Goal: Contribute content: Contribute content

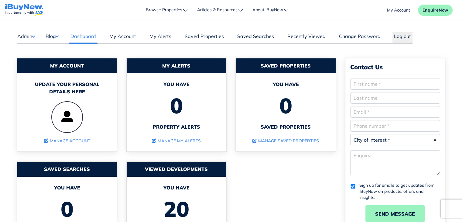
click at [57, 36] on button "Blog" at bounding box center [51, 36] width 13 height 8
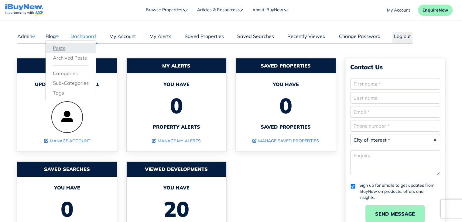
click at [57, 46] on link "Posts" at bounding box center [71, 47] width 36 height 7
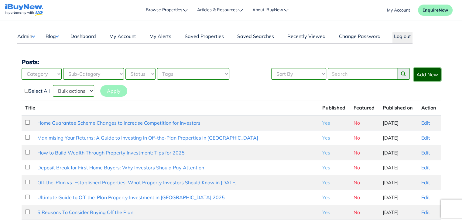
click at [425, 77] on link "Add New" at bounding box center [427, 74] width 27 height 13
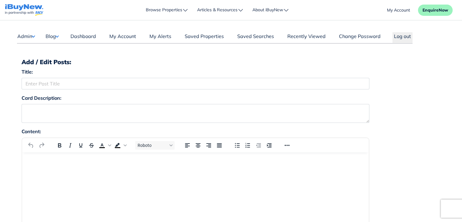
click at [56, 34] on button "Blog" at bounding box center [51, 36] width 13 height 8
drag, startPoint x: 60, startPoint y: 43, endPoint x: 54, endPoint y: 46, distance: 7.1
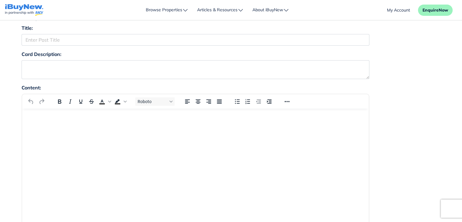
scroll to position [43, 0]
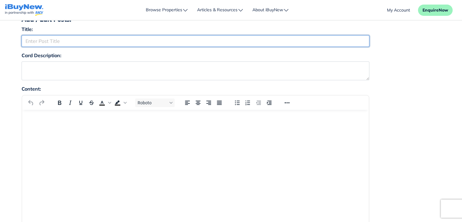
click at [137, 38] on input "Title:" at bounding box center [196, 41] width 348 height 12
paste input "Rising Buyer Sentiment Signals Opportunity for Investors"
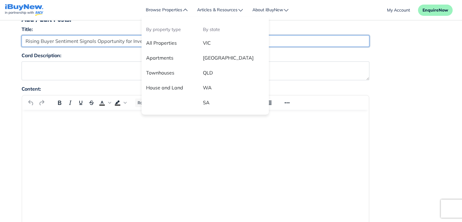
type input "Rising Buyer Sentiment Signals Opportunity for Investors"
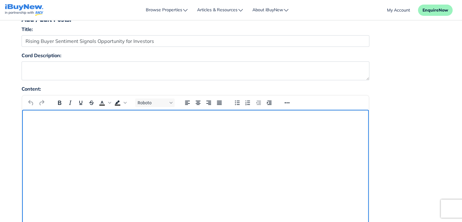
click at [111, 126] on html at bounding box center [195, 118] width 346 height 16
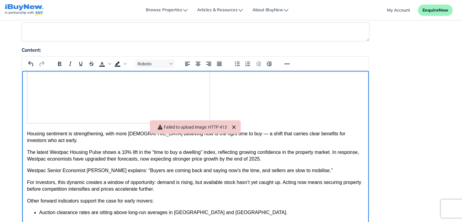
scroll to position [83, 0]
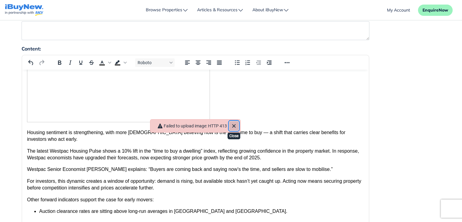
click at [236, 122] on icon "Close" at bounding box center [233, 125] width 7 height 7
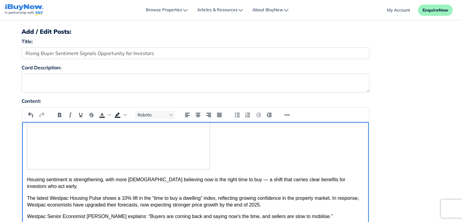
scroll to position [32, 0]
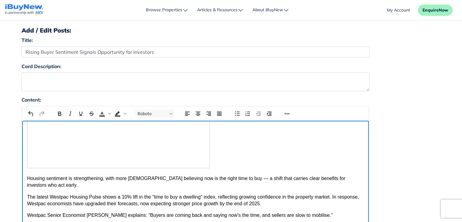
click at [175, 139] on img "Rich Text Area" at bounding box center [118, 113] width 183 height 110
click at [197, 117] on button "Align center" at bounding box center [198, 113] width 10 height 9
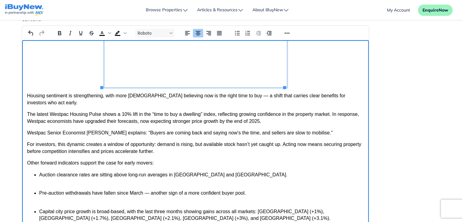
scroll to position [114, 0]
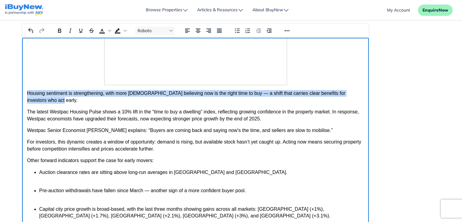
drag, startPoint x: 27, startPoint y: 94, endPoint x: 39, endPoint y: 100, distance: 13.3
click at [39, 100] on p "Housing sentiment is strengthening, with more Australians believing now is the …" at bounding box center [195, 97] width 337 height 14
copy p "Housing sentiment is strengthening, with more Australians believing now is the …"
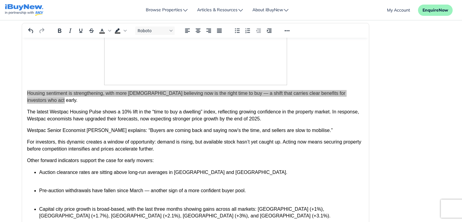
click at [405, 113] on div "Content: Roboto p 219 words Build with" at bounding box center [231, 142] width 428 height 258
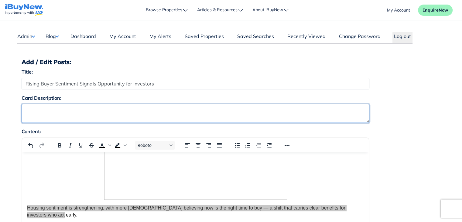
click at [200, 115] on textarea "Card Description:" at bounding box center [196, 113] width 348 height 19
paste textarea "Housing sentiment is strengthening, with more Australians believing now is the …"
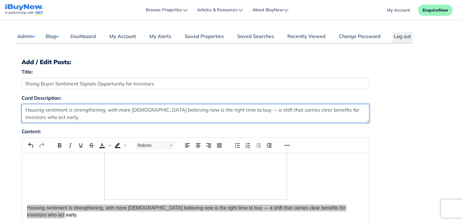
type textarea "Housing sentiment is strengthening, with more Australians believing now is the …"
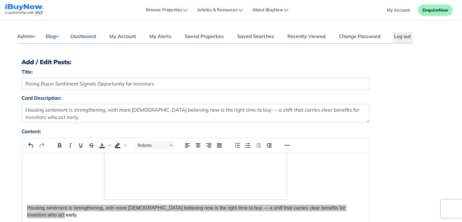
click at [416, 116] on div "Card Description: Housing sentiment is strengthening, with more Australians bel…" at bounding box center [231, 110] width 428 height 33
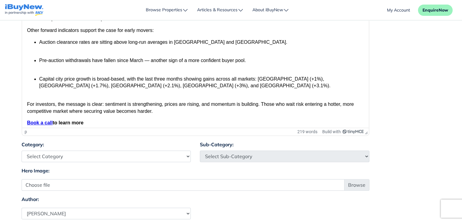
scroll to position [248, 0]
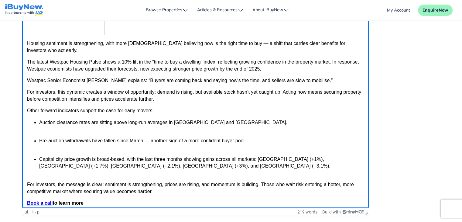
click at [318, 32] on body "Housing sentiment is strengthening, with more Australians believing now is the …" at bounding box center [195, 59] width 337 height 293
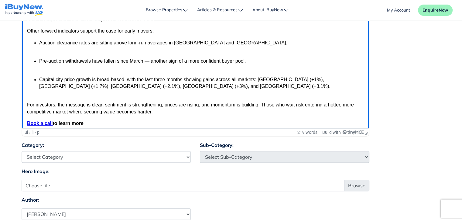
scroll to position [245, 0]
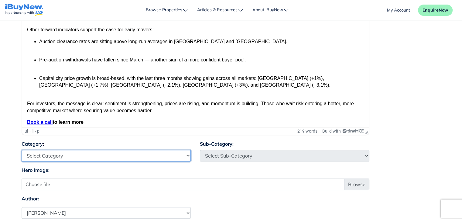
click at [164, 155] on select "Select Category Industry Outlooks Investing & Buying Tools & Calculators" at bounding box center [106, 156] width 169 height 12
select select "4"
click at [22, 150] on select "Select Category Industry Outlooks Investing & Buying Tools & Calculators" at bounding box center [106, 156] width 169 height 12
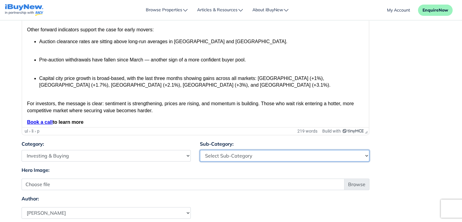
click at [254, 150] on select "Select Sub-Category First Home Buyers Upsizers Downsizers Investors Suburb Prof…" at bounding box center [284, 156] width 169 height 12
select select "17"
click at [200, 150] on select "Select Sub-Category First Home Buyers Upsizers Downsizers Investors Suburb Prof…" at bounding box center [284, 156] width 169 height 12
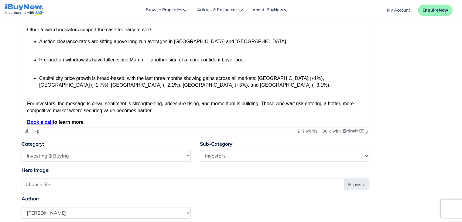
click at [406, 114] on div "Content: Roboto ul › li › p 219 words Build with" at bounding box center [231, 11] width 428 height 258
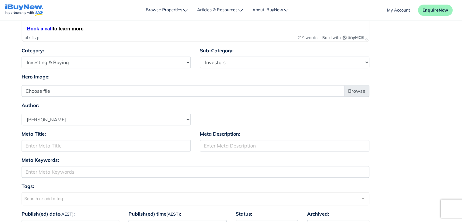
scroll to position [342, 0]
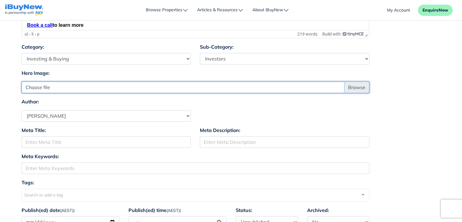
click at [358, 85] on input "Choose file" at bounding box center [196, 87] width 348 height 12
type input "C:\fakepath\Article - 9.jpg"
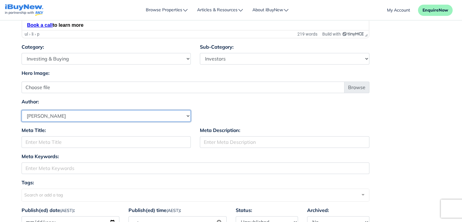
click at [142, 115] on select "Select Author Andrew Ladd Ava Markland Claire Almond Craig Jervis Daniel Peters…" at bounding box center [106, 116] width 169 height 12
select select "1590"
click at [22, 110] on select "Select Author Andrew Ladd Ava Markland Claire Almond Craig Jervis Daniel Peters…" at bounding box center [106, 116] width 169 height 12
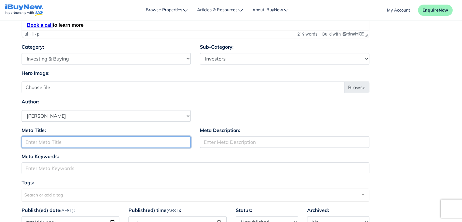
click at [111, 138] on input "Meta Title:" at bounding box center [106, 142] width 169 height 12
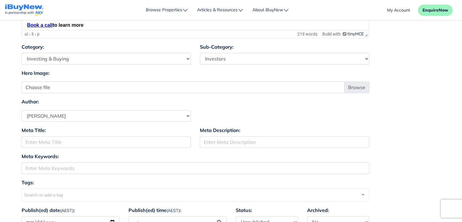
click at [430, 128] on div "Meta Title: Meta Description:" at bounding box center [231, 139] width 428 height 26
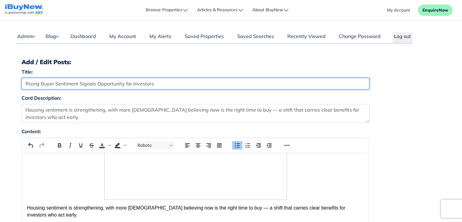
click at [234, 84] on input "Rising Buyer Sentiment Signals Opportunity for Investors" at bounding box center [196, 84] width 348 height 12
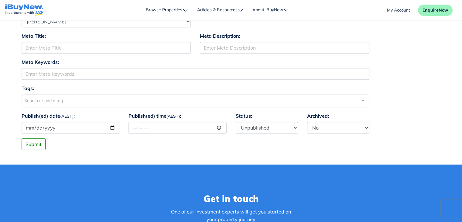
scroll to position [440, 0]
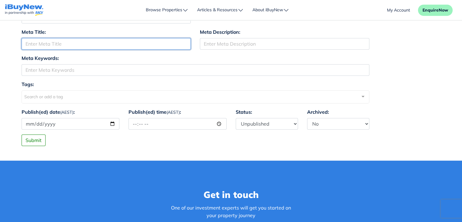
click at [144, 46] on input "Meta Title:" at bounding box center [106, 44] width 169 height 12
paste input "Rising Buyer Sentiment Signals Opportunity for Investors"
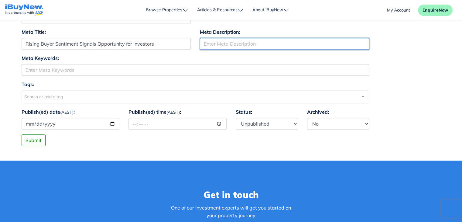
click at [225, 44] on input "Meta Description:" at bounding box center [284, 44] width 169 height 12
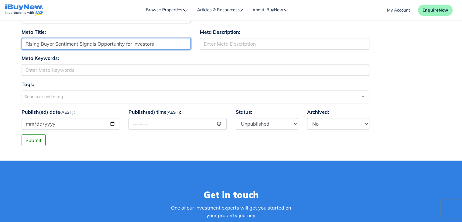
drag, startPoint x: 79, startPoint y: 42, endPoint x: 159, endPoint y: 44, distance: 79.9
click at [159, 44] on input "Rising Buyer Sentiment Signals Opportunity for Investors" at bounding box center [106, 44] width 169 height 12
type input "Rising Buyer Sentiment"
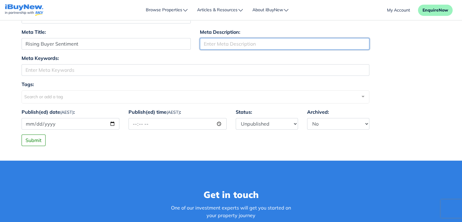
click at [229, 42] on input "Meta Description:" at bounding box center [284, 44] width 169 height 12
paste input "Signals Opportunity for Investors"
type input "Signals Opportunity for Investors"
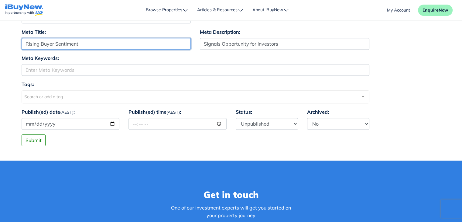
click at [134, 41] on input "Rising Buyer Sentiment" at bounding box center [106, 44] width 169 height 12
type input "Rising Buyer Sentiment"
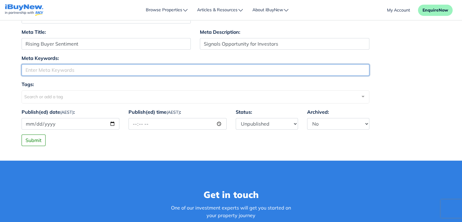
click at [118, 71] on input "Meta Keywords:" at bounding box center [196, 70] width 348 height 12
paste input "Rising Buyer Sentiment"
type input "Rising Buyer Sentiment"
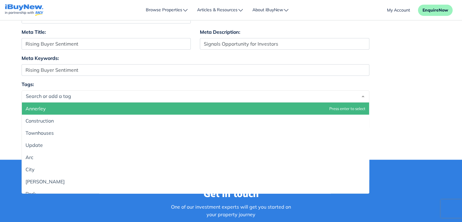
click at [114, 94] on div at bounding box center [196, 96] width 348 height 12
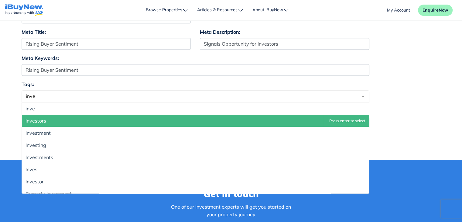
click at [102, 119] on span "Investors" at bounding box center [195, 120] width 347 height 12
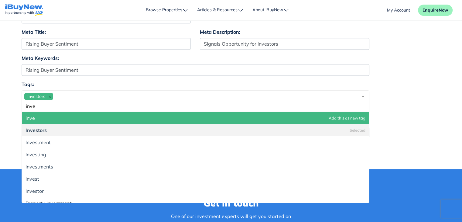
click at [122, 92] on div "Investors inve" at bounding box center [196, 101] width 348 height 22
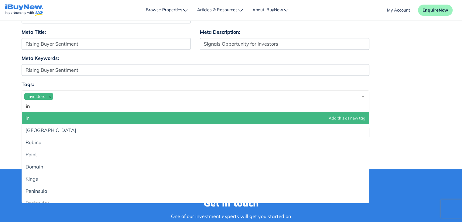
type input "i"
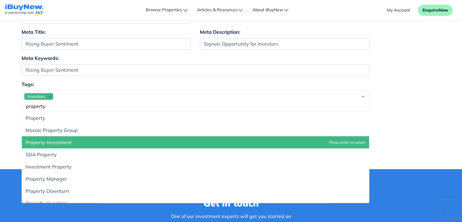
click at [92, 139] on span "Property Investment" at bounding box center [195, 142] width 347 height 12
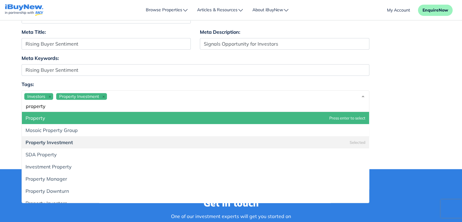
click at [128, 95] on div "Investors Property Investment property" at bounding box center [196, 101] width 348 height 22
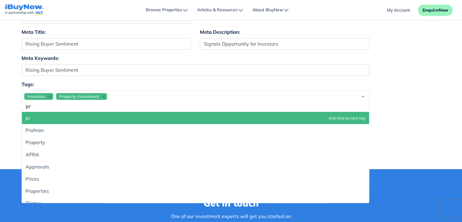
type input "p"
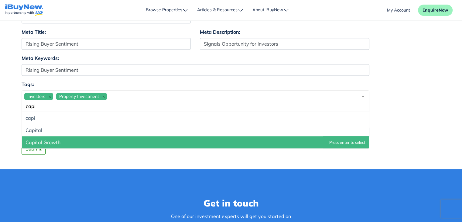
click at [83, 142] on span "Capital Growth" at bounding box center [195, 142] width 347 height 12
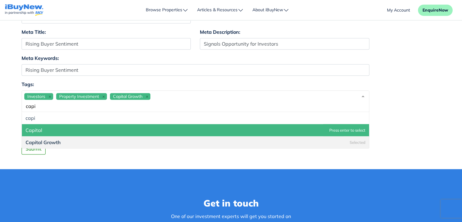
click at [267, 95] on div "Investors Property Investment Capital Growth capi" at bounding box center [196, 101] width 348 height 22
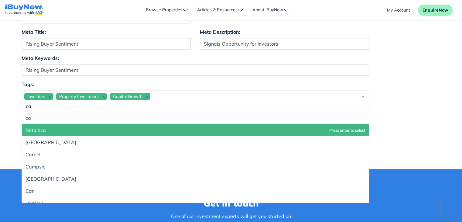
type input "c"
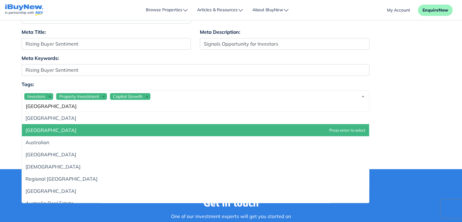
type input "australia"
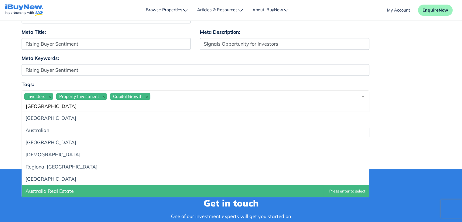
click at [181, 186] on span "Australia Real Estate" at bounding box center [195, 191] width 347 height 12
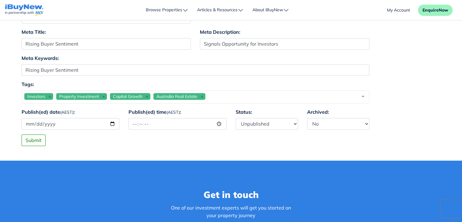
click at [111, 208] on div "Get in touch One of our investment experts will get you started on your propert…" at bounding box center [231, 223] width 462 height 126
click at [114, 124] on input "Publish(ed) date (AEST) :" at bounding box center [71, 124] width 98 height 12
type input "[DATE]"
click at [186, 123] on input "Publish(ed) time (AEST) :" at bounding box center [177, 124] width 98 height 12
type input "12:00"
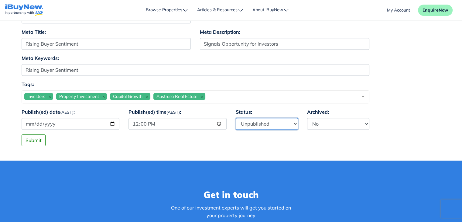
click at [254, 121] on select "Published Unpublished" at bounding box center [267, 124] width 62 height 12
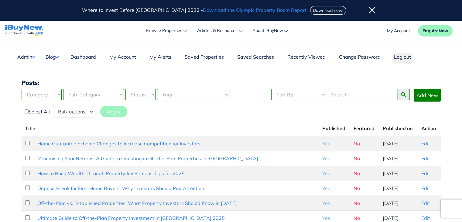
click at [423, 142] on link "Edit" at bounding box center [425, 143] width 9 height 6
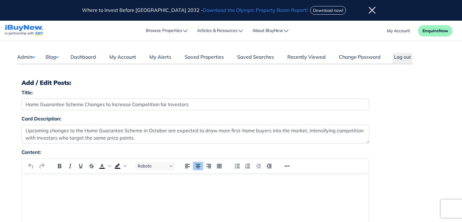
select select "4"
select select "17"
select select "1590"
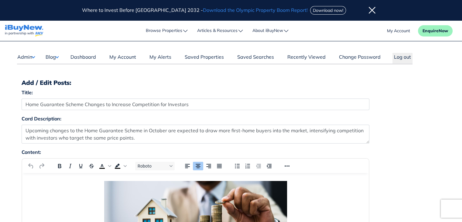
click at [407, 104] on div "Title: Home Guarantee Scheme Changes to Increase Competition for Investors" at bounding box center [231, 102] width 428 height 26
click at [50, 56] on button "Blog" at bounding box center [51, 57] width 13 height 8
click at [63, 68] on link "Posts" at bounding box center [71, 68] width 36 height 7
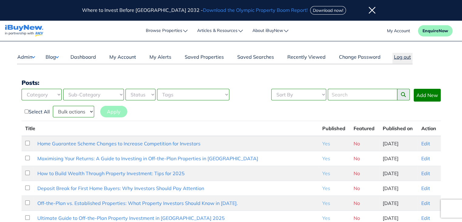
click at [406, 54] on button "Log out" at bounding box center [402, 58] width 20 height 11
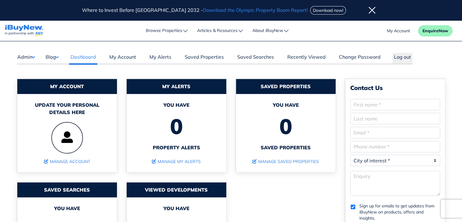
click at [54, 56] on button "Blog" at bounding box center [51, 57] width 13 height 8
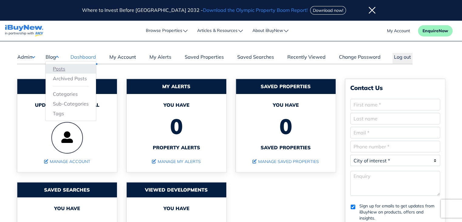
click at [58, 67] on link "Posts" at bounding box center [71, 68] width 36 height 7
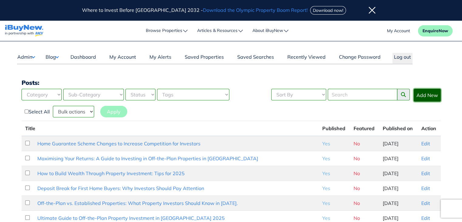
click at [432, 93] on link "Add New" at bounding box center [427, 95] width 27 height 13
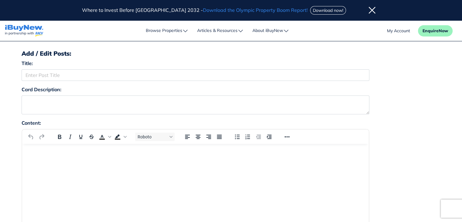
scroll to position [30, 0]
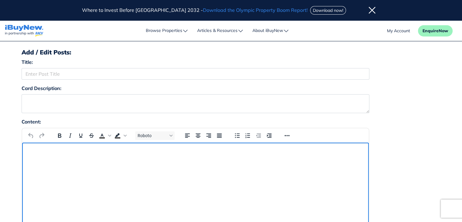
click at [119, 159] on html at bounding box center [195, 150] width 346 height 16
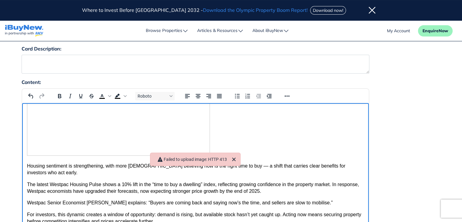
scroll to position [79, 0]
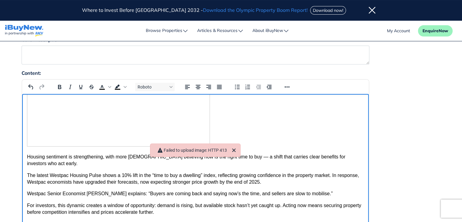
click at [185, 130] on img "Rich Text Area" at bounding box center [118, 91] width 183 height 110
click at [196, 85] on icon "Align center" at bounding box center [197, 86] width 7 height 7
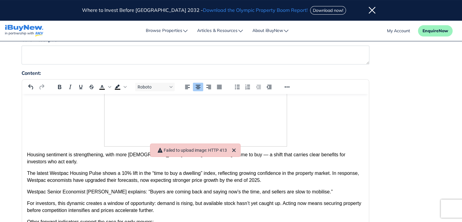
click at [420, 127] on div "Content: Roboto p › img 219 words Build with" at bounding box center [231, 198] width 428 height 258
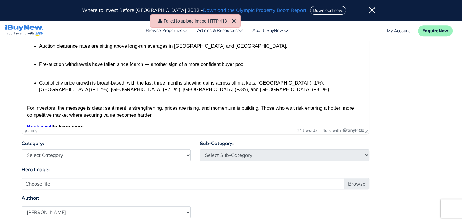
scroll to position [0, 0]
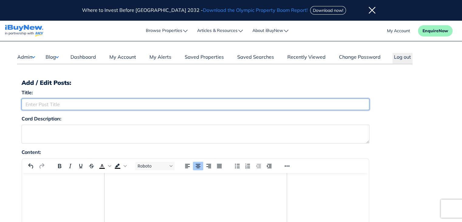
click at [127, 105] on input "Title:" at bounding box center [196, 104] width 348 height 12
paste input "Rising Buyer Sentiment Signals Opportunity for Investors"
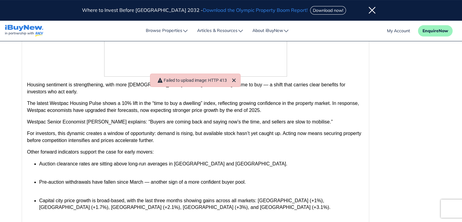
scroll to position [146, 0]
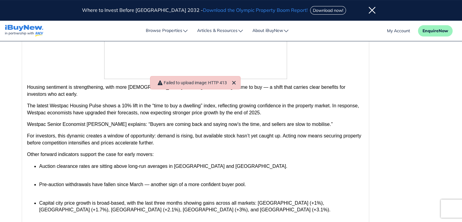
type input "Rising Buyer Sentiment Signals Opportunity for Investors"
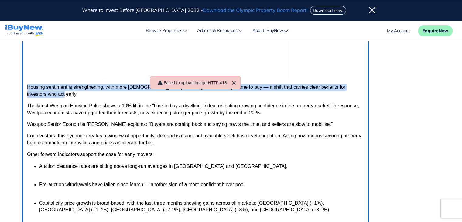
drag, startPoint x: 27, startPoint y: 87, endPoint x: 39, endPoint y: 94, distance: 13.9
click at [39, 94] on p "Housing sentiment is strengthening, with more Australians believing now is the …" at bounding box center [195, 91] width 337 height 14
copy p "Housing sentiment is strengthening, with more Australians believing now is the …"
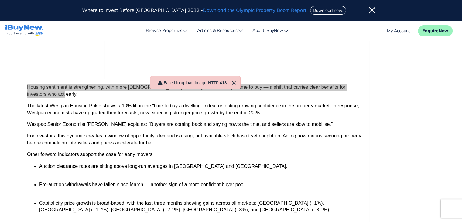
click at [413, 118] on div "Content: Roboto p 219 words Build with" at bounding box center [231, 131] width 428 height 258
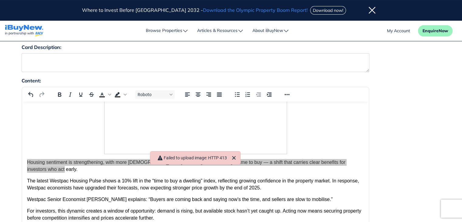
scroll to position [70, 0]
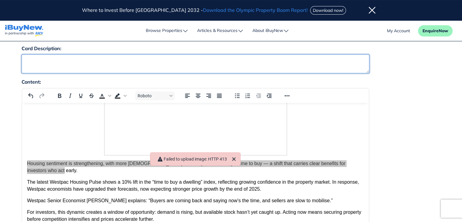
click at [205, 63] on textarea "Card Description:" at bounding box center [196, 63] width 348 height 19
paste textarea "Housing sentiment is strengthening, with more Australians believing now is the …"
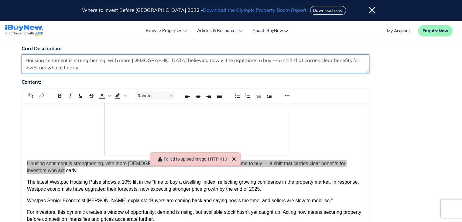
type textarea "Housing sentiment is strengthening, with more Australians believing now is the …"
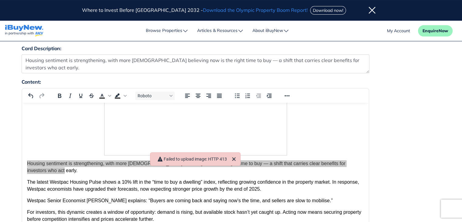
click at [419, 114] on div "Content: Roboto p 219 words Build with" at bounding box center [231, 207] width 428 height 258
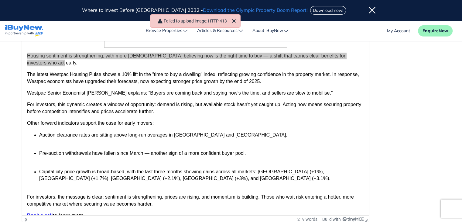
scroll to position [179, 0]
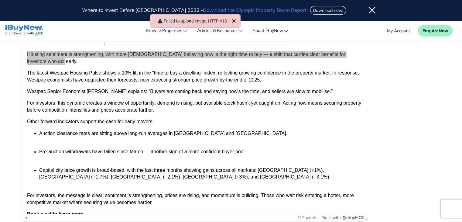
click at [396, 126] on div "Content: Roboto p 219 words Build with" at bounding box center [231, 98] width 428 height 258
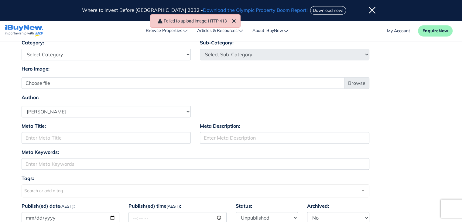
scroll to position [373, 0]
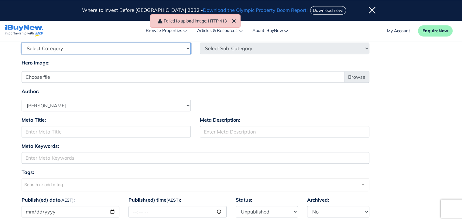
click at [188, 50] on select "Select Category Industry Outlooks Investing & Buying Tools & Calculators" at bounding box center [106, 49] width 169 height 12
select select "4"
click at [22, 43] on select "Select Category Industry Outlooks Investing & Buying Tools & Calculators" at bounding box center [106, 49] width 169 height 12
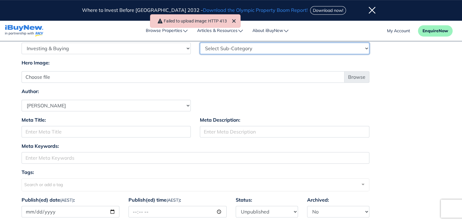
click at [245, 46] on select "Select Sub-Category First Home Buyers Upsizers Downsizers Investors Suburb Prof…" at bounding box center [284, 49] width 169 height 12
select select "17"
click at [200, 43] on select "Select Sub-Category First Home Buyers Upsizers Downsizers Investors Suburb Prof…" at bounding box center [284, 49] width 169 height 12
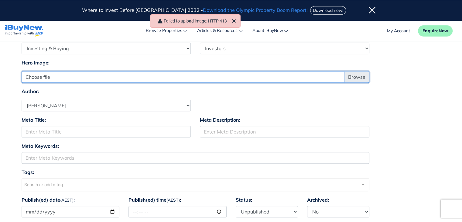
click at [365, 79] on input "Choose file" at bounding box center [196, 77] width 348 height 12
type input "C:\fakepath\Article - 9.jpg"
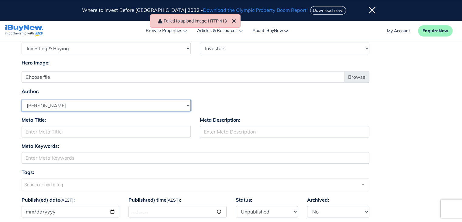
click at [177, 106] on select "Select Author Andrew Ladd Ava Markland Claire Almond Craig Jervis Daniel Peters…" at bounding box center [106, 106] width 169 height 12
select select "1590"
click at [22, 100] on select "Select Author Andrew Ladd Ava Markland Claire Almond Craig Jervis Daniel Peters…" at bounding box center [106, 106] width 169 height 12
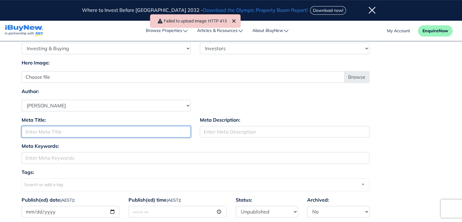
click at [126, 130] on input "Meta Title:" at bounding box center [106, 132] width 169 height 12
paste input "Rising Buyer Sentiment Signals Opportunity for Investors"
drag, startPoint x: 56, startPoint y: 131, endPoint x: 154, endPoint y: 138, distance: 99.0
click at [154, 138] on div "Meta Title: Rising Buyer Sentiment Signals Opportunity for Investors" at bounding box center [106, 129] width 179 height 26
type input "Rising Buyer"
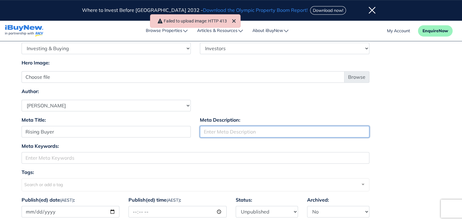
click at [261, 129] on input "Meta Description:" at bounding box center [284, 132] width 169 height 12
paste input "Sentiment Signals Opportunity for Investors"
type input "Sentiment Signals Opportunity for Investors"
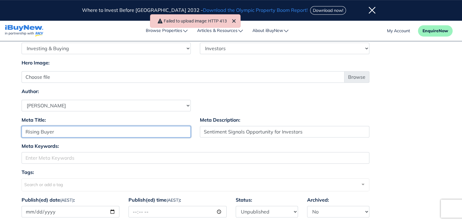
click at [103, 131] on input "Rising Buyer" at bounding box center [106, 132] width 169 height 12
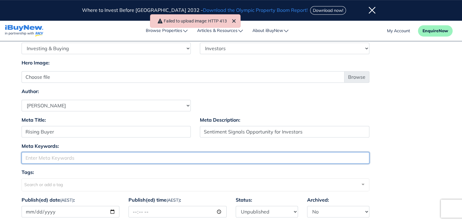
click at [112, 159] on input "Meta Keywords:" at bounding box center [196, 158] width 348 height 12
paste input "Rising Buyer"
type input "Rising Buyer"
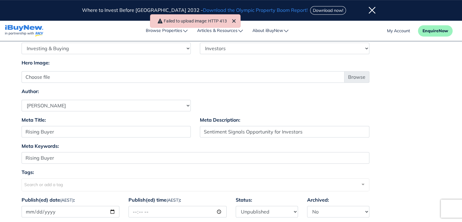
click at [233, 172] on div "Tags: Search or add a tag Annerley Construction Townhouses Update Arc City Loga…" at bounding box center [196, 179] width 348 height 23
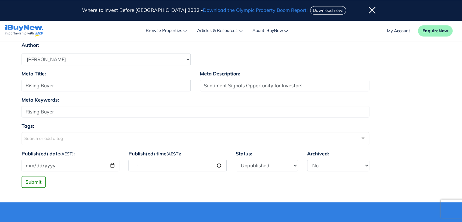
scroll to position [420, 0]
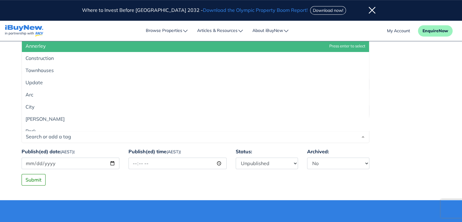
click at [69, 135] on div at bounding box center [196, 137] width 348 height 12
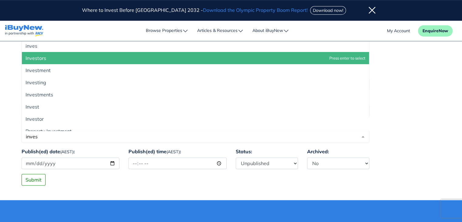
click at [76, 56] on span "Investors" at bounding box center [195, 58] width 347 height 12
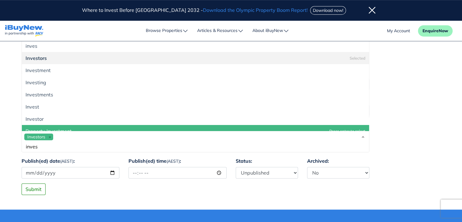
drag, startPoint x: 52, startPoint y: 147, endPoint x: 7, endPoint y: 146, distance: 44.7
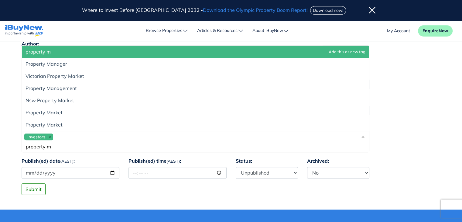
type input "property ma"
click at [104, 135] on div "Investors property ma" at bounding box center [196, 142] width 348 height 22
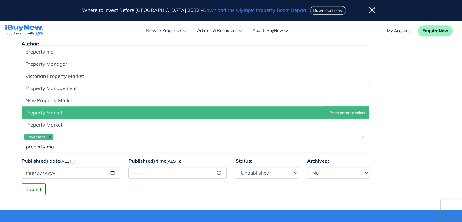
click at [112, 114] on span "Property Market" at bounding box center [195, 112] width 347 height 12
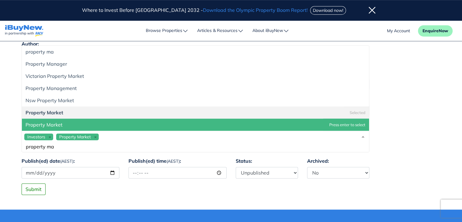
drag, startPoint x: 79, startPoint y: 144, endPoint x: 19, endPoint y: 151, distance: 60.5
click at [19, 151] on div "Tags: Investors Property Market property ma property ma Property Manager Victor…" at bounding box center [195, 139] width 357 height 36
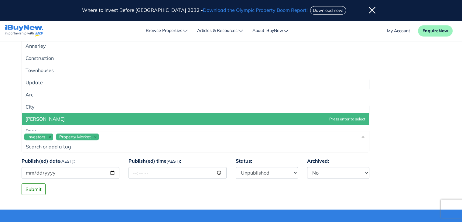
type input "c"
type input "CAP"
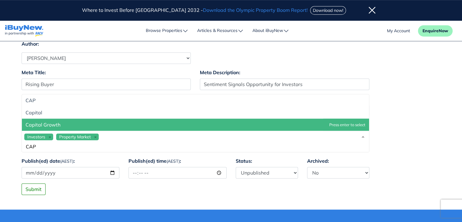
click at [44, 125] on span "Capital Growth" at bounding box center [43, 124] width 35 height 6
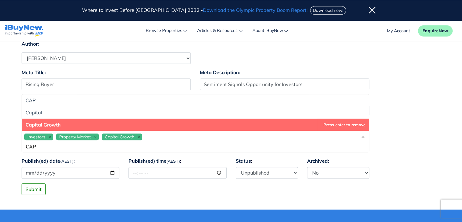
drag, startPoint x: 38, startPoint y: 147, endPoint x: 0, endPoint y: 147, distance: 37.7
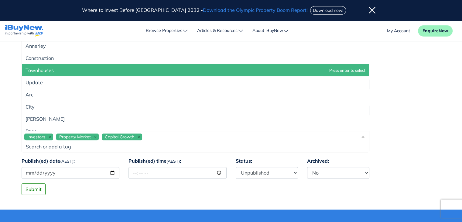
click at [162, 137] on div "Investors Property Market Capital Growth" at bounding box center [196, 142] width 348 height 22
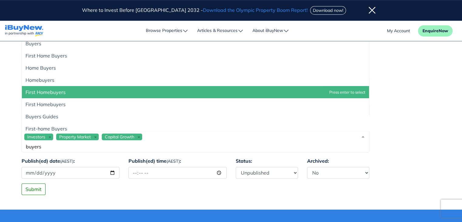
scroll to position [0, 0]
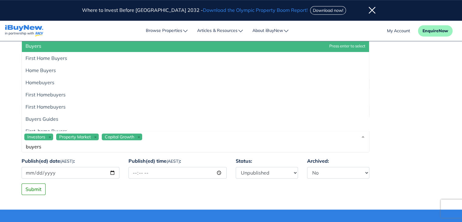
click at [172, 133] on div "Investors Property Market Capital Growth buyers" at bounding box center [196, 142] width 348 height 22
type input "b"
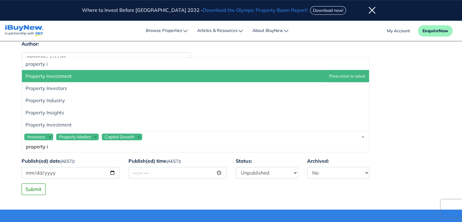
click at [130, 74] on span "Property Investment" at bounding box center [195, 76] width 347 height 12
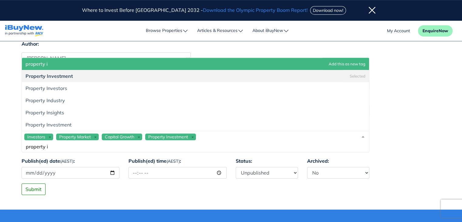
click at [231, 136] on div "Investors Property Market Capital Growth Property Investment property i" at bounding box center [196, 142] width 348 height 22
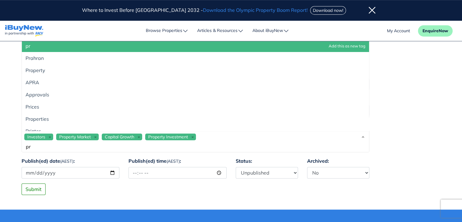
type input "p"
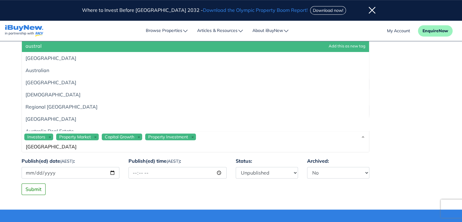
type input "australia"
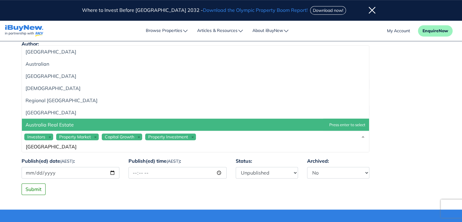
click at [228, 127] on span "Australia Real Estate" at bounding box center [195, 124] width 347 height 12
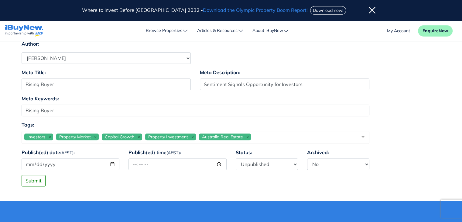
click at [404, 102] on div "Meta Keywords: Rising Buyer" at bounding box center [231, 108] width 428 height 26
click at [114, 162] on input "Publish(ed) date (AEST) :" at bounding box center [71, 164] width 98 height 12
type input "2025-09-15"
click at [164, 164] on input "Publish(ed) time (AEST) :" at bounding box center [177, 164] width 98 height 12
type input "12:00"
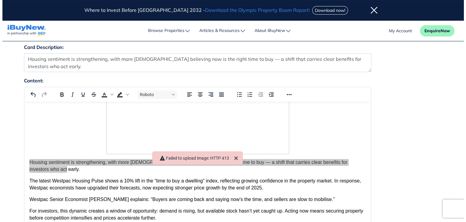
scroll to position [52, 0]
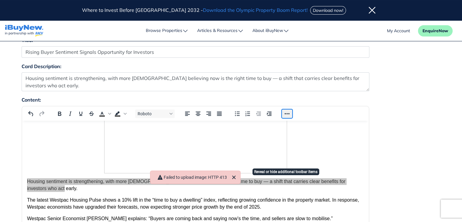
click at [285, 113] on button "Reveal or hide additional toolbar items" at bounding box center [287, 113] width 10 height 9
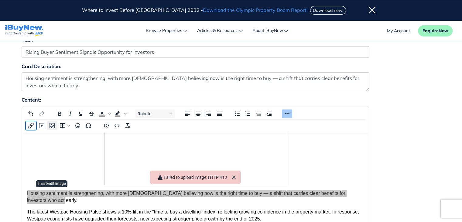
click at [52, 127] on icon "Insert/edit image" at bounding box center [51, 125] width 5 height 5
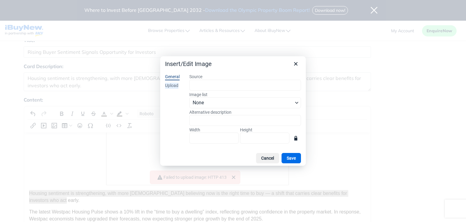
click at [173, 85] on div "Upload" at bounding box center [171, 86] width 13 height 6
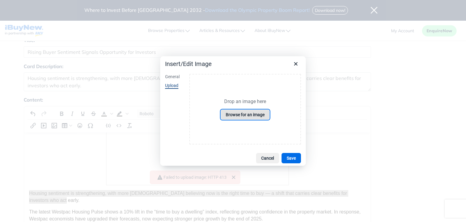
click at [245, 116] on button "Browse for an image" at bounding box center [245, 114] width 49 height 10
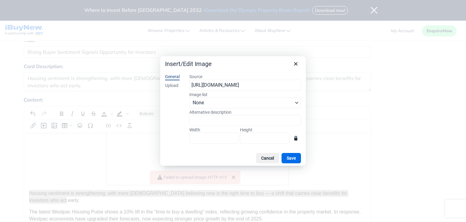
scroll to position [0, 92]
type input "1628"
type input "980"
click at [295, 156] on button "Save" at bounding box center [291, 158] width 19 height 10
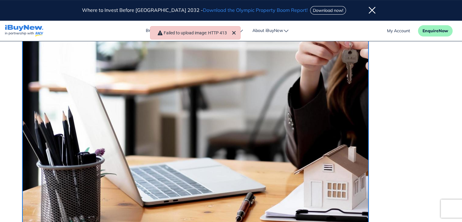
scroll to position [217, 5]
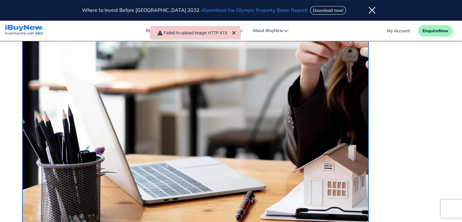
click at [267, 138] on img "Rich Text Area" at bounding box center [269, 82] width 494 height 298
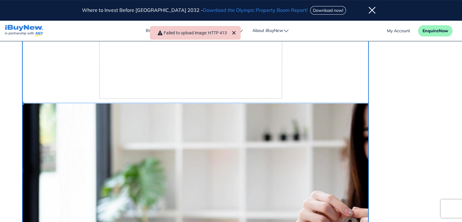
scroll to position [49, 5]
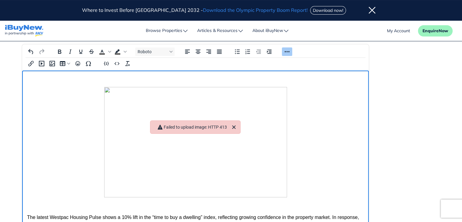
scroll to position [113, 0]
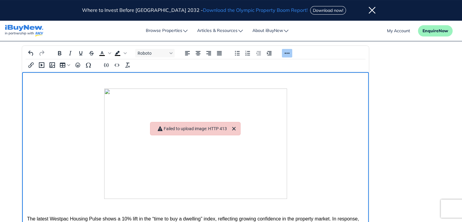
click at [188, 125] on img "Rich Text Area" at bounding box center [195, 143] width 183 height 110
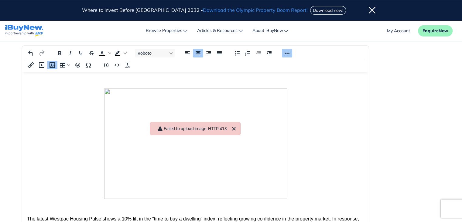
click at [398, 86] on div "Content: Roboto p › img 193 words Build with" at bounding box center [231, 165] width 428 height 258
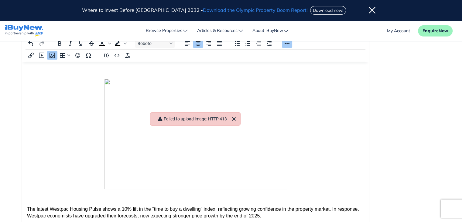
scroll to position [124, 0]
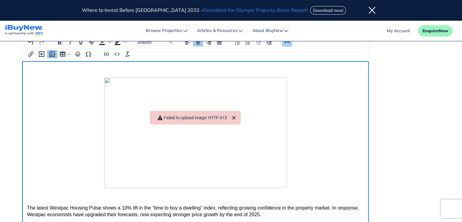
click at [260, 148] on img "Rich Text Area" at bounding box center [195, 132] width 183 height 110
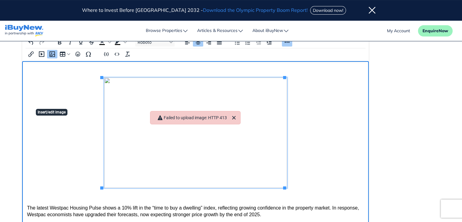
click at [50, 55] on icon "Insert/edit image" at bounding box center [51, 53] width 5 height 5
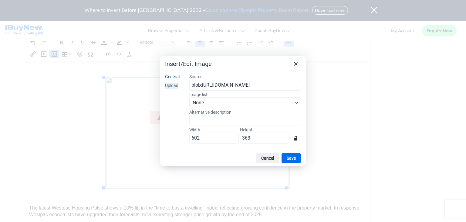
click at [171, 85] on div "Upload" at bounding box center [171, 86] width 13 height 6
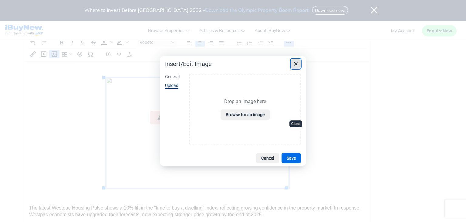
click at [295, 64] on icon "Close" at bounding box center [295, 63] width 7 height 7
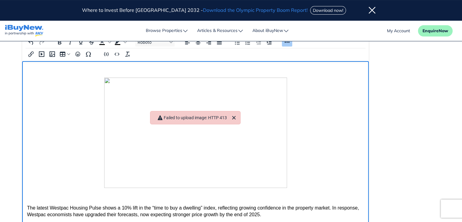
click at [190, 197] on p "Rich Text Area" at bounding box center [195, 196] width 337 height 7
click at [53, 53] on icon "Insert/edit image" at bounding box center [52, 53] width 7 height 7
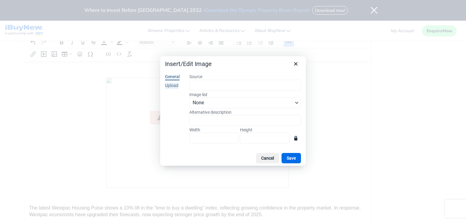
click at [175, 85] on div "Upload" at bounding box center [171, 86] width 13 height 6
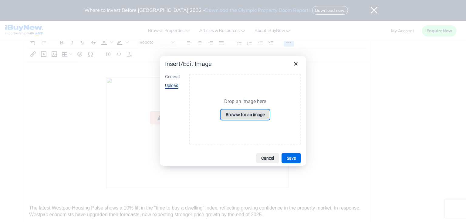
click at [241, 115] on button "Browse for an image" at bounding box center [245, 114] width 49 height 10
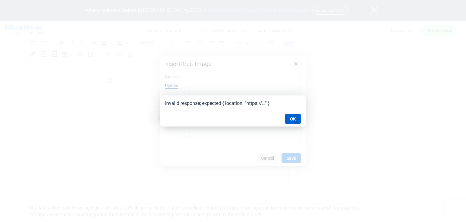
click at [299, 121] on button "OK" at bounding box center [293, 119] width 16 height 10
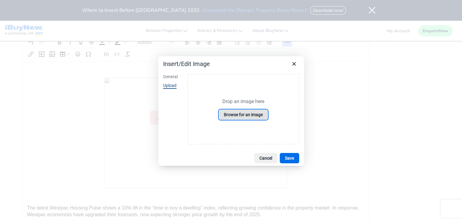
click at [261, 117] on button "Browse for an image" at bounding box center [243, 114] width 49 height 10
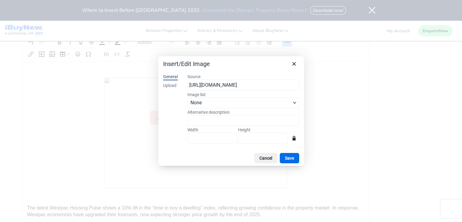
scroll to position [0, 89]
type input "1628"
type input "980"
click at [221, 139] on input "1628" at bounding box center [211, 137] width 49 height 11
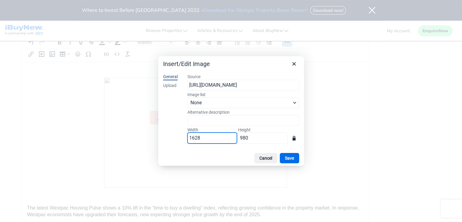
click at [221, 139] on input "1628" at bounding box center [211, 137] width 49 height 11
type input "1"
type input "13"
type input "8"
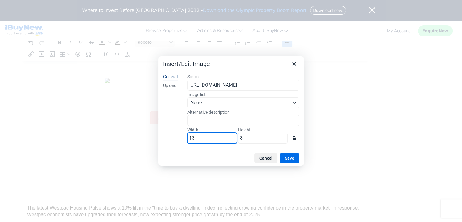
type input "135"
type input "81"
type input "1359"
type input "818"
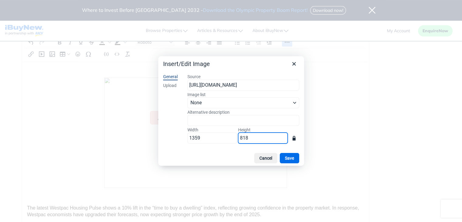
click at [255, 135] on input "818" at bounding box center [262, 137] width 49 height 11
type input "12"
type input "7"
type input "118"
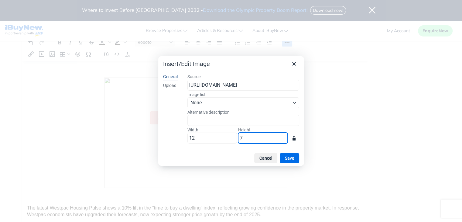
type input "71"
type input "1181"
type input "711"
click at [296, 156] on button "Save" at bounding box center [289, 158] width 19 height 10
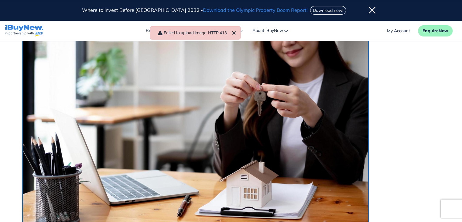
scroll to position [143, 5]
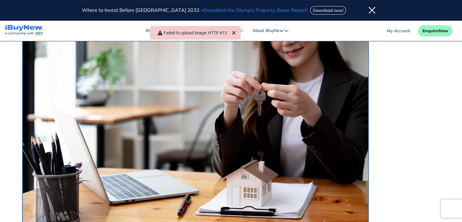
click at [275, 145] on img "Rich Text Area" at bounding box center [201, 116] width 359 height 216
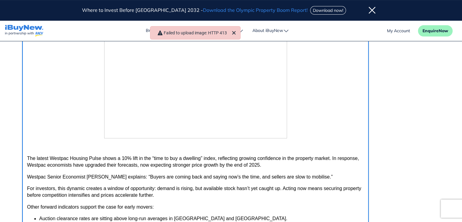
scroll to position [0, 0]
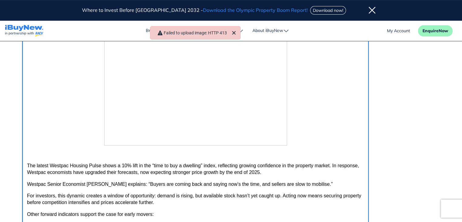
click at [234, 114] on img "Rich Text Area" at bounding box center [195, 90] width 183 height 110
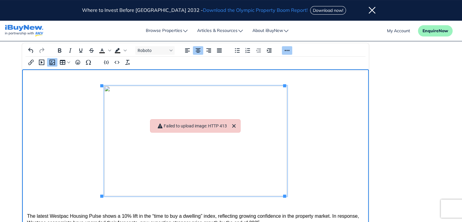
scroll to position [114, 0]
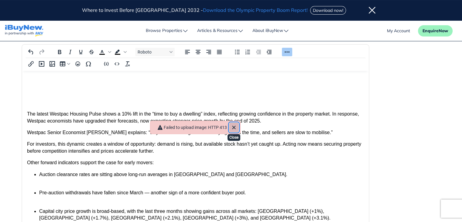
click at [234, 124] on icon "Close" at bounding box center [233, 127] width 7 height 7
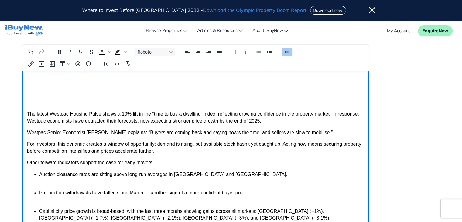
click at [27, 113] on p "The latest Westpac Housing Pulse shows a 10% lift in the “time to buy a dwellin…" at bounding box center [195, 118] width 337 height 14
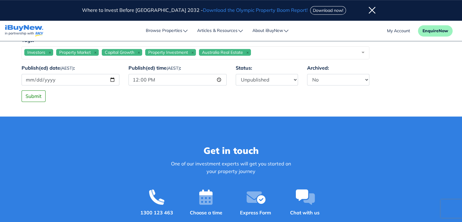
scroll to position [509, 0]
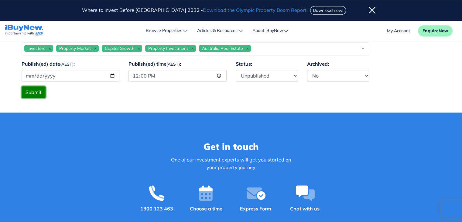
click at [39, 90] on button "Submit" at bounding box center [34, 92] width 24 height 12
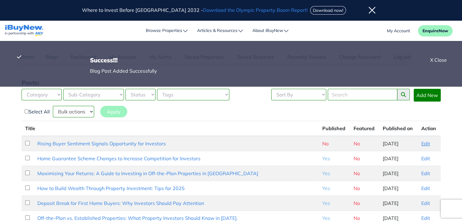
click at [421, 141] on link "Edit" at bounding box center [425, 143] width 9 height 6
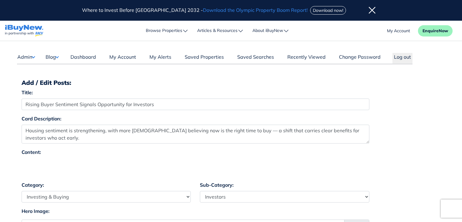
select select "4"
select select "17"
select select "1590"
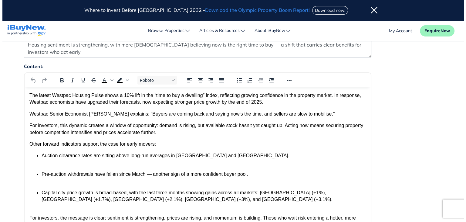
scroll to position [90, 0]
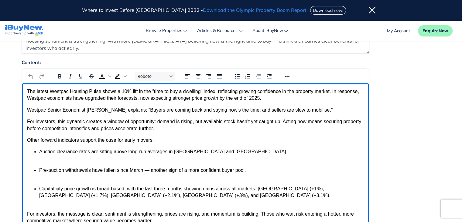
click at [26, 90] on html "The latest Westpac Housing Pulse shows a 10% lift in the “time to buy a dwellin…" at bounding box center [195, 161] width 346 height 157
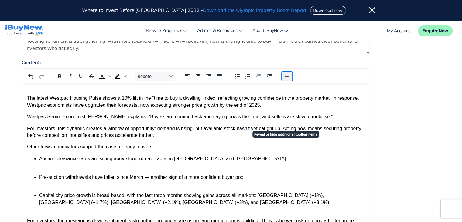
click at [290, 74] on button "Reveal or hide additional toolbar items" at bounding box center [287, 76] width 10 height 9
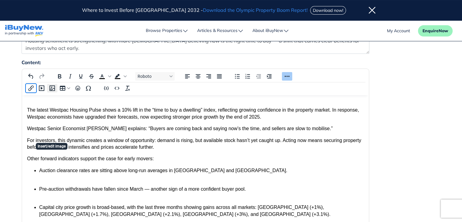
click at [52, 88] on icon "Insert/edit image" at bounding box center [52, 87] width 7 height 7
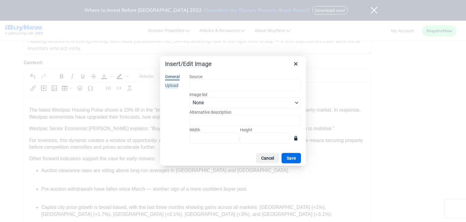
click at [169, 84] on div "Upload" at bounding box center [171, 86] width 13 height 6
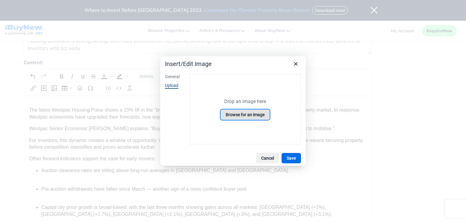
click at [247, 112] on button "Browse for an image" at bounding box center [245, 114] width 49 height 10
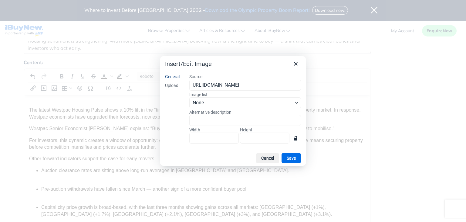
type input "1628"
type input "980"
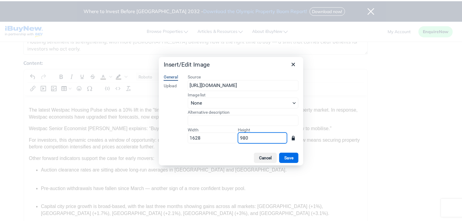
scroll to position [0, 0]
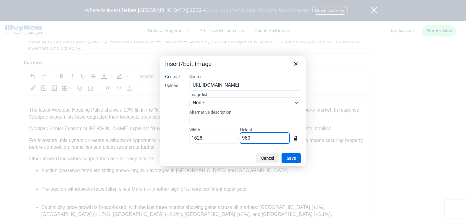
click at [261, 139] on input "980" at bounding box center [264, 137] width 49 height 11
type input "163"
type input "98"
type input "15"
type input "9"
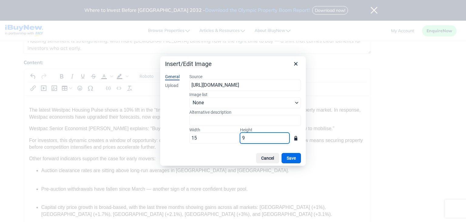
type input "150"
type input "90"
type input "1495"
type input "900"
click at [292, 159] on button "Save" at bounding box center [291, 158] width 19 height 10
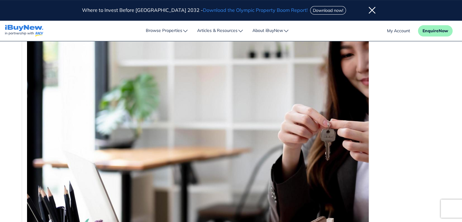
click at [442, 65] on div "Content: Roboto p › img 193 words Build with" at bounding box center [231, 111] width 428 height 258
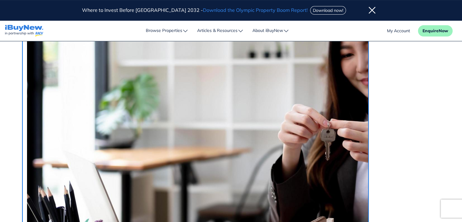
click at [330, 102] on img "Rich Text Area" at bounding box center [254, 160] width 454 height 273
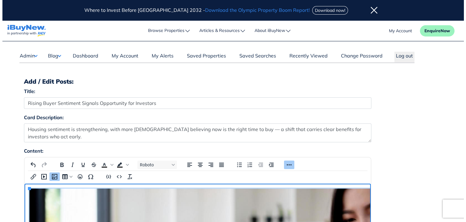
scroll to position [4, 0]
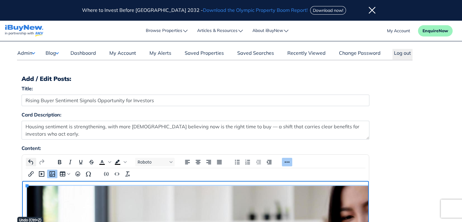
click at [32, 160] on icon "Undo" at bounding box center [30, 161] width 7 height 7
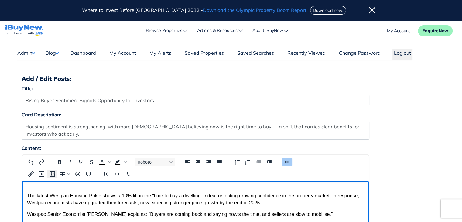
click at [52, 172] on icon "Insert/edit image" at bounding box center [52, 173] width 7 height 7
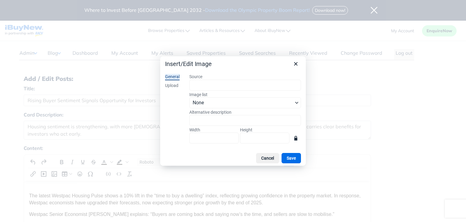
click at [164, 84] on div "General Upload" at bounding box center [172, 109] width 24 height 81
click at [169, 85] on div "Upload" at bounding box center [171, 86] width 13 height 6
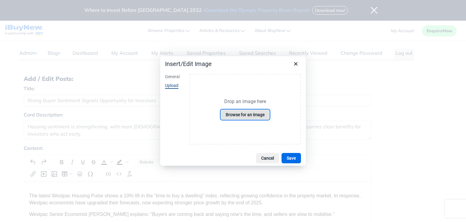
click at [248, 115] on button "Browse for an image" at bounding box center [245, 114] width 49 height 10
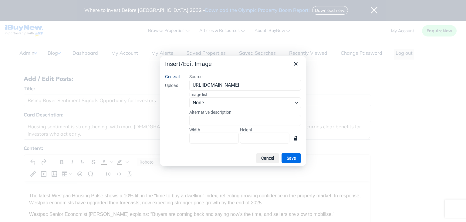
scroll to position [0, 94]
type input "1628"
type input "980"
click at [217, 138] on input "1628" at bounding box center [213, 137] width 49 height 11
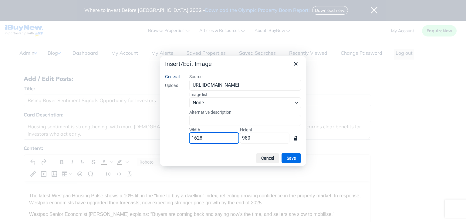
click at [217, 138] on input "1628" at bounding box center [213, 137] width 49 height 11
type input "162"
type input "98"
type input "16"
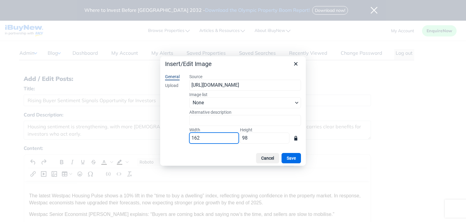
type input "10"
type input "1"
type input "13"
type input "8"
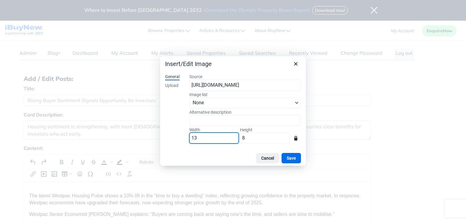
type input "135"
type input "81"
type input "1359"
type input "818"
type input "13602"
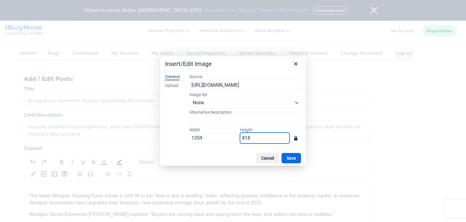
type input "8187"
type input "136018"
type input "81871"
type input "1360181"
type input "818711"
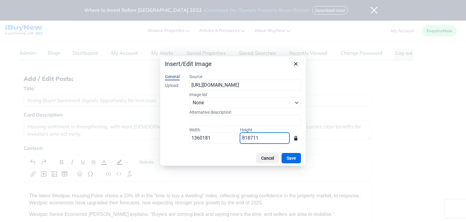
type input "136018"
type input "81871"
type input "13602"
type input "8187"
type input "1359"
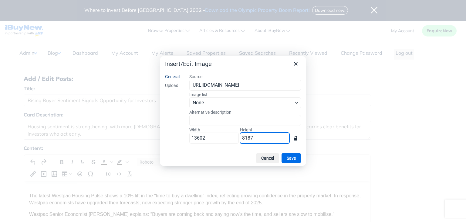
type input "818"
type input "135"
type input "81"
type input "13"
type input "8"
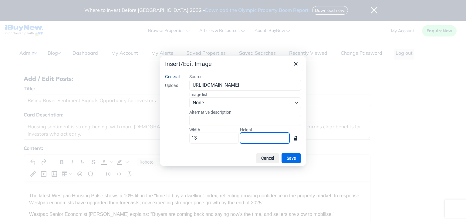
type input "12"
type input "7"
type input "118"
type input "71"
type input "1181"
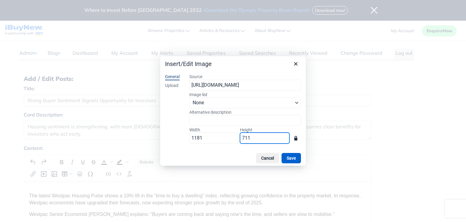
type input "711"
click at [298, 161] on button "Save" at bounding box center [291, 158] width 19 height 10
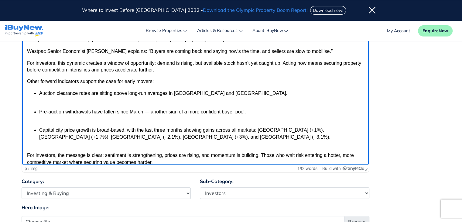
scroll to position [172, 0]
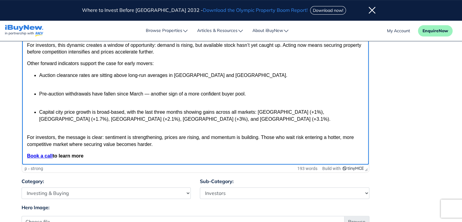
click at [318, 152] on p "Book a call to learn more" at bounding box center [195, 155] width 337 height 7
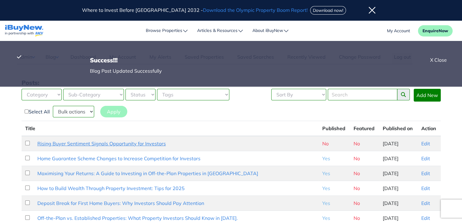
click at [125, 142] on link "Rising Buyer Sentiment Signals Opportunity for Investors" at bounding box center [101, 143] width 128 height 6
click at [425, 140] on link "Edit" at bounding box center [425, 143] width 9 height 6
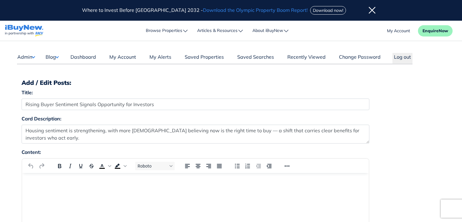
select select "4"
select select "17"
select select "1590"
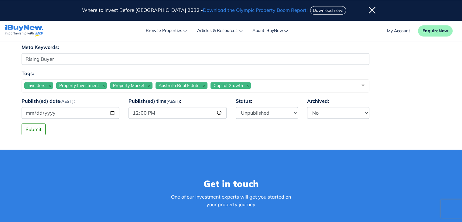
scroll to position [487, 0]
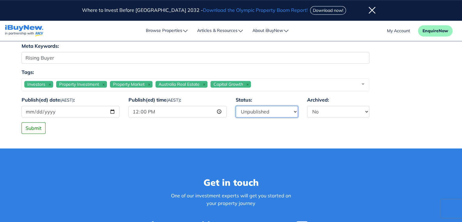
click at [264, 108] on select "Published Unpublished" at bounding box center [267, 112] width 62 height 12
select select "1"
click at [236, 106] on select "Published Unpublished" at bounding box center [267, 112] width 62 height 12
click at [30, 128] on button "Submit" at bounding box center [34, 128] width 24 height 12
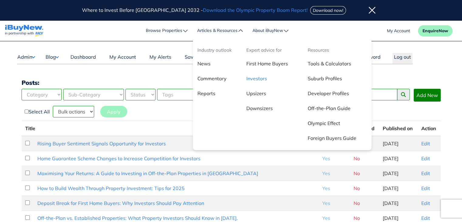
click at [256, 80] on link "Investors" at bounding box center [272, 80] width 61 height 15
